Goal: Information Seeking & Learning: Learn about a topic

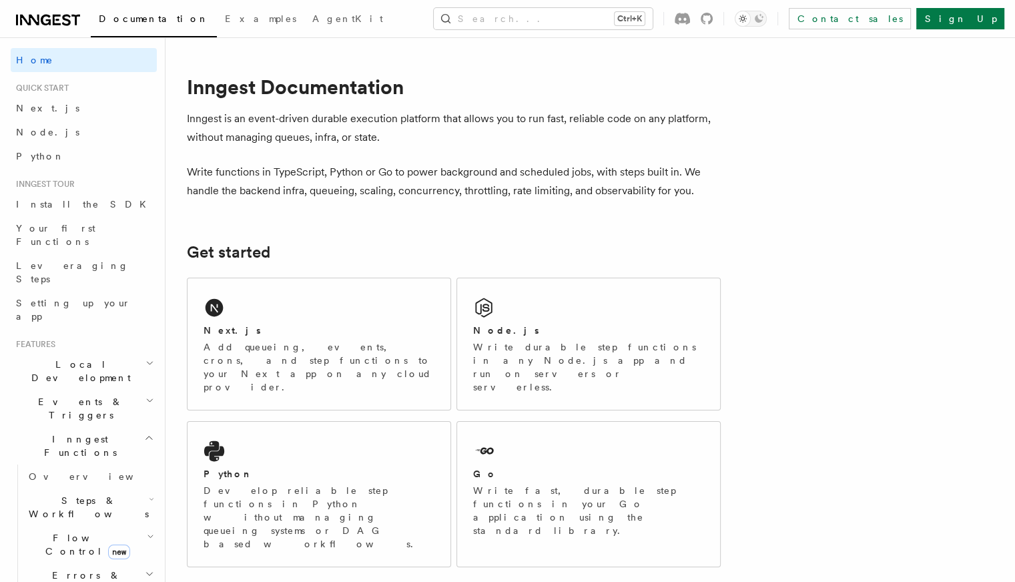
click at [84, 358] on span "Local Development" at bounding box center [78, 371] width 135 height 27
click at [81, 390] on link "Overview" at bounding box center [89, 402] width 133 height 24
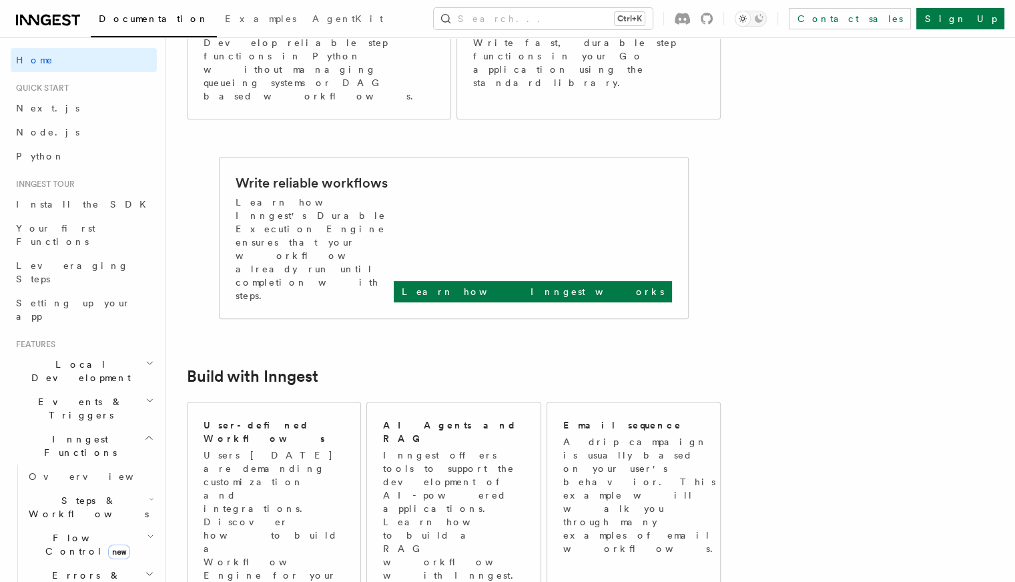
scroll to position [467, 0]
